Goal: Navigation & Orientation: Find specific page/section

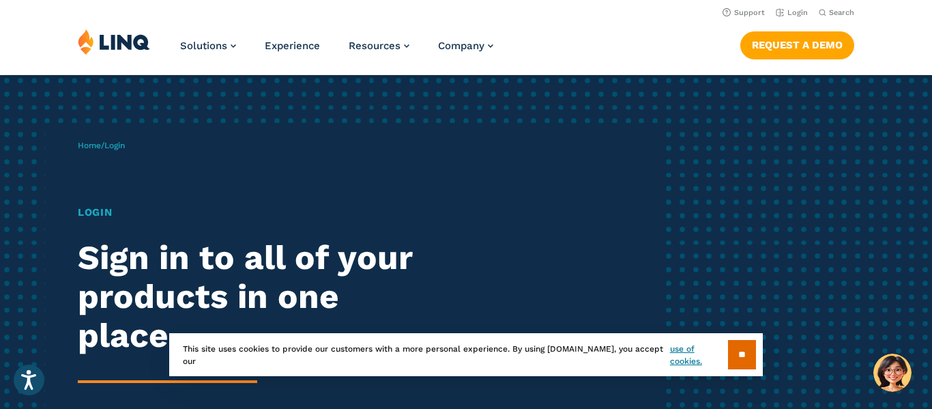
click at [98, 214] on h1 "Login" at bounding box center [257, 213] width 359 height 16
click at [114, 221] on div "Login Sign in to all of your products in one place. LINQ brings together studen…" at bounding box center [257, 345] width 359 height 281
click at [95, 210] on h1 "Login" at bounding box center [257, 213] width 359 height 16
click at [106, 228] on div "Login Sign in to all of your products in one place. LINQ brings together studen…" at bounding box center [257, 345] width 359 height 281
click at [92, 214] on h1 "Login" at bounding box center [257, 213] width 359 height 16
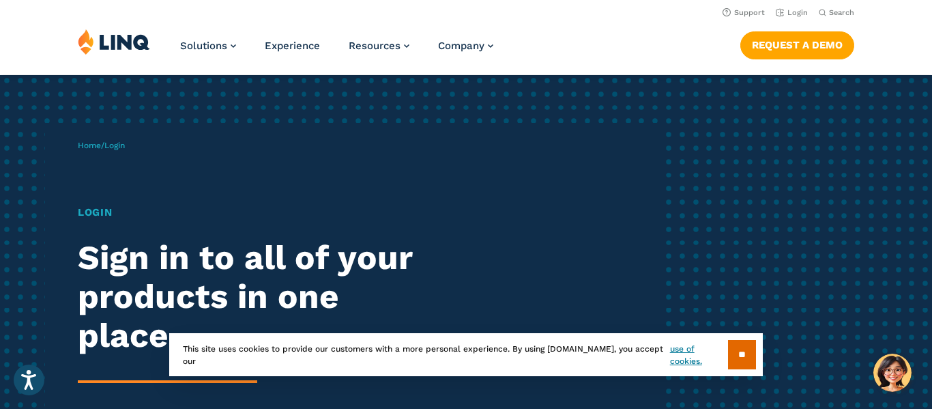
click at [92, 214] on h1 "Login" at bounding box center [257, 213] width 359 height 16
click at [796, 13] on link "Login" at bounding box center [792, 12] width 32 height 9
click at [744, 359] on input "**" at bounding box center [742, 354] width 28 height 29
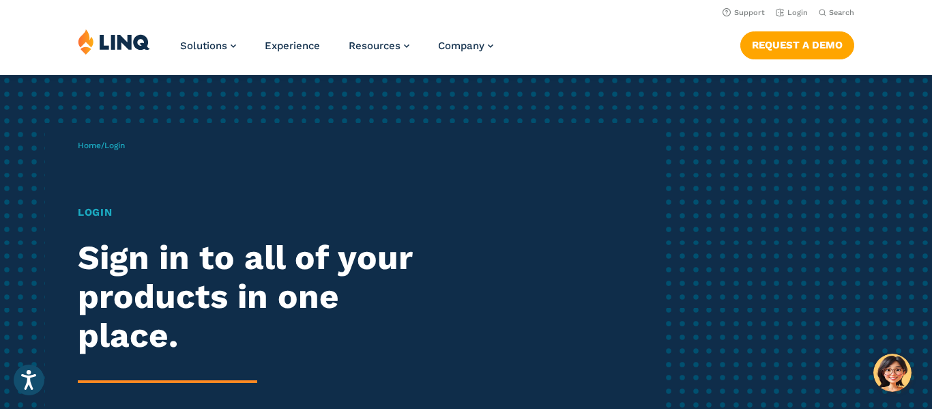
click at [108, 210] on h1 "Login" at bounding box center [257, 213] width 359 height 16
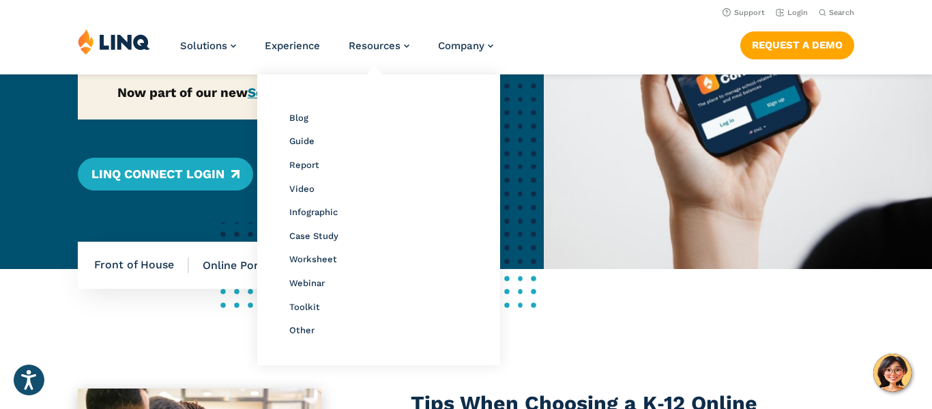
scroll to position [252, 0]
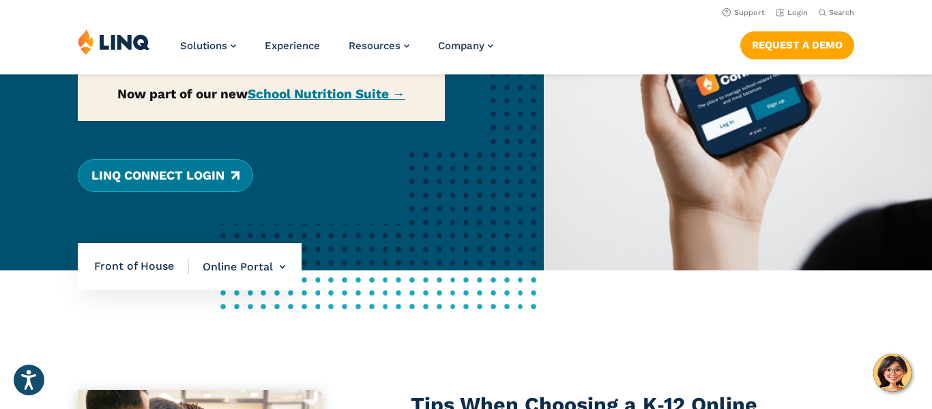
click at [188, 176] on link "LINQ Connect Login" at bounding box center [165, 175] width 175 height 33
